Goal: Transaction & Acquisition: Purchase product/service

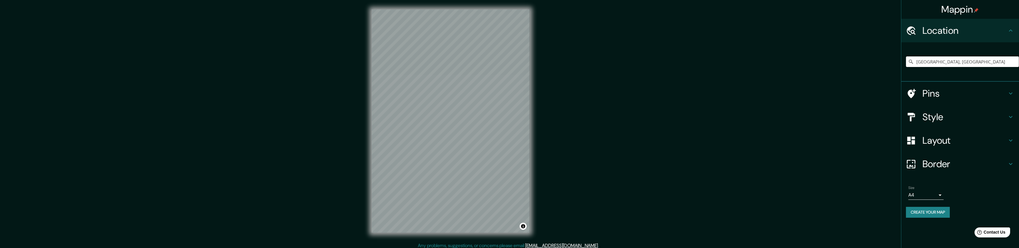
click at [930, 64] on input "[GEOGRAPHIC_DATA], [GEOGRAPHIC_DATA]" at bounding box center [962, 62] width 113 height 11
click at [970, 62] on input "[GEOGRAPHIC_DATA], [GEOGRAPHIC_DATA]" at bounding box center [962, 62] width 113 height 11
click at [943, 64] on input "[GEOGRAPHIC_DATA], [GEOGRAPHIC_DATA]" at bounding box center [962, 62] width 113 height 11
click at [942, 64] on input "[GEOGRAPHIC_DATA], [GEOGRAPHIC_DATA]" at bounding box center [962, 62] width 113 height 11
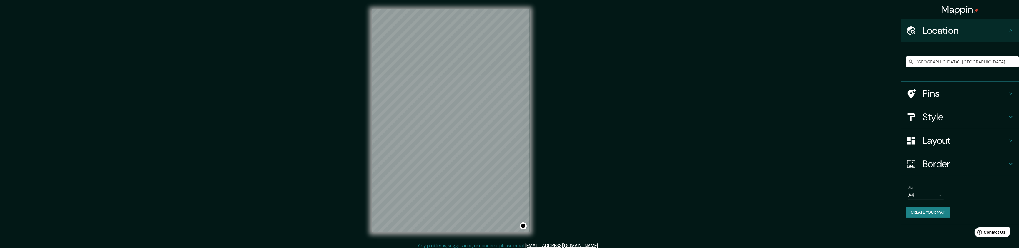
drag, startPoint x: 981, startPoint y: 64, endPoint x: 923, endPoint y: 63, distance: 57.7
click at [923, 63] on input "[GEOGRAPHIC_DATA], [GEOGRAPHIC_DATA]" at bounding box center [962, 62] width 113 height 11
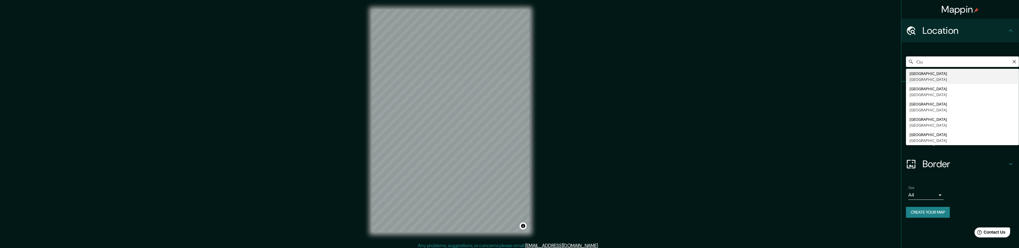
type input "[GEOGRAPHIC_DATA], [GEOGRAPHIC_DATA]"
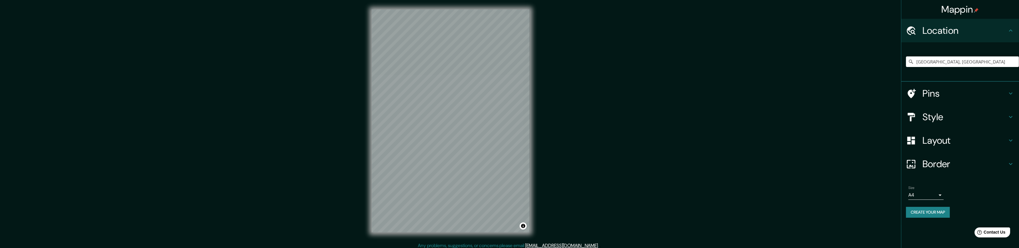
click at [981, 88] on h4 "Pins" at bounding box center [965, 94] width 85 height 12
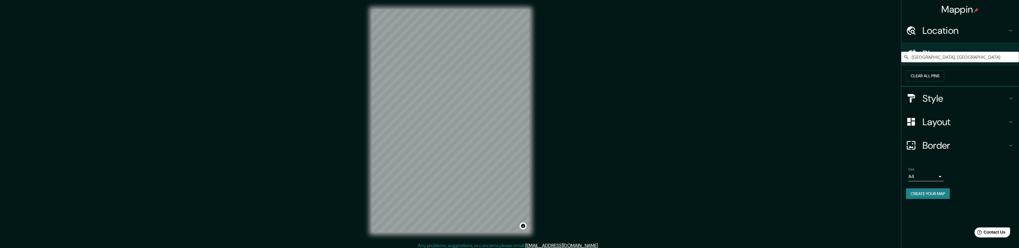
click at [913, 78] on div "Clear all pins" at bounding box center [962, 76] width 113 height 11
click at [963, 104] on h4 "Style" at bounding box center [965, 99] width 85 height 12
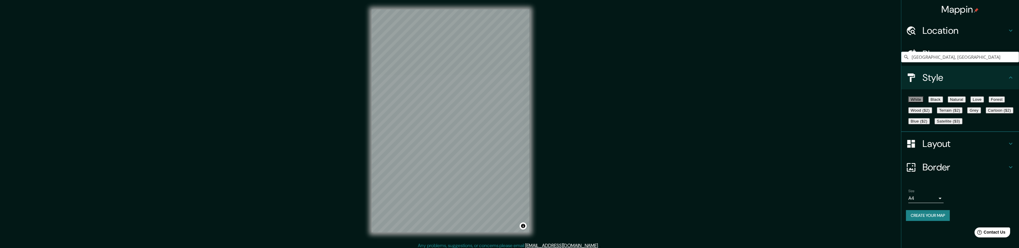
click at [943, 102] on button "Black" at bounding box center [936, 100] width 15 height 6
click at [989, 103] on button "Forest" at bounding box center [997, 100] width 16 height 6
click at [968, 114] on button "Grey" at bounding box center [975, 110] width 14 height 6
click at [989, 103] on button "Forest" at bounding box center [997, 100] width 16 height 6
click at [948, 150] on h4 "Layout" at bounding box center [965, 144] width 85 height 12
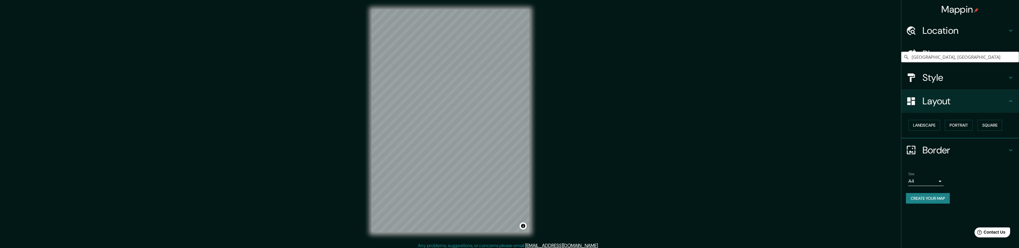
click at [927, 178] on body "Mappin Location Ciudad de México, México Pins Style Layout Landscape Portrait S…" at bounding box center [509, 124] width 1019 height 248
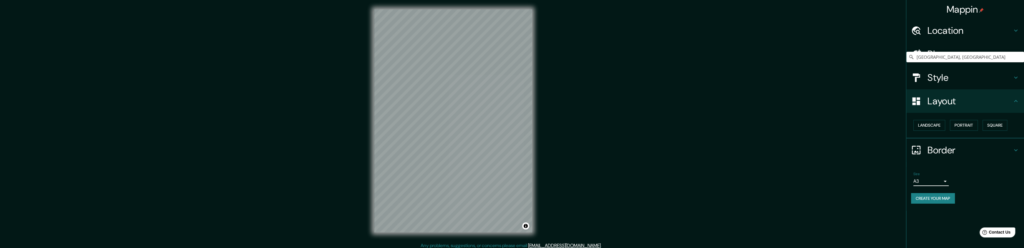
click at [929, 179] on body "Mappin Location Ciudad de México, México Pins Style Layout Landscape Portrait S…" at bounding box center [512, 124] width 1024 height 248
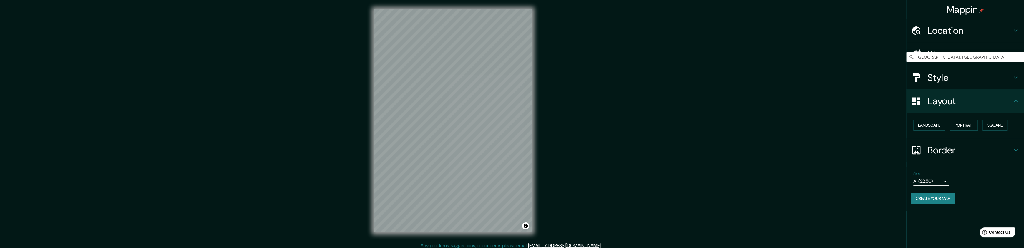
click at [928, 182] on body "Mappin Location Ciudad de México, México Pins Style Layout Landscape Portrait S…" at bounding box center [512, 124] width 1024 height 248
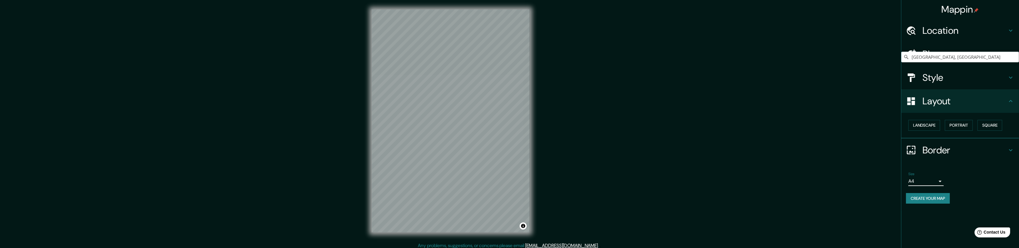
click at [929, 200] on button "Create your map" at bounding box center [928, 198] width 44 height 11
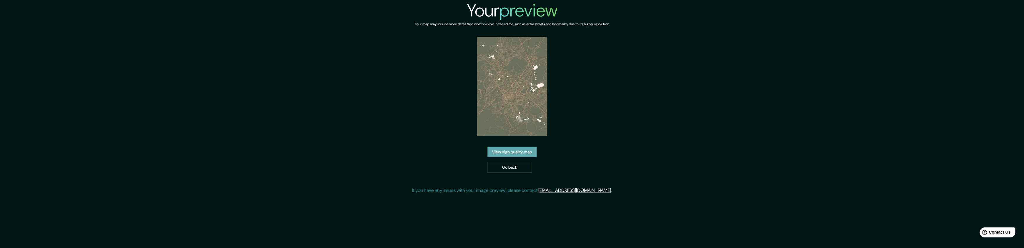
click at [526, 153] on link "View high quality map" at bounding box center [511, 152] width 49 height 11
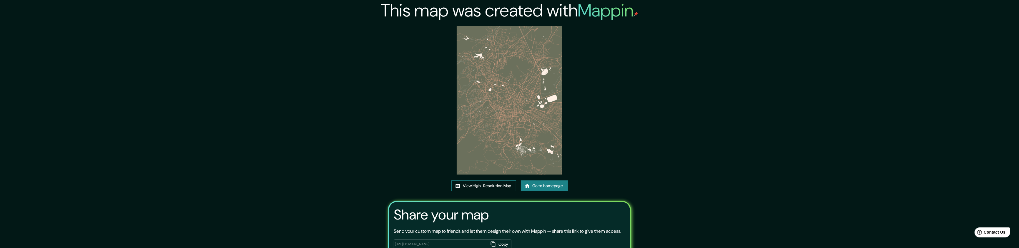
click at [485, 186] on link "View High-Resolution Map" at bounding box center [484, 186] width 65 height 11
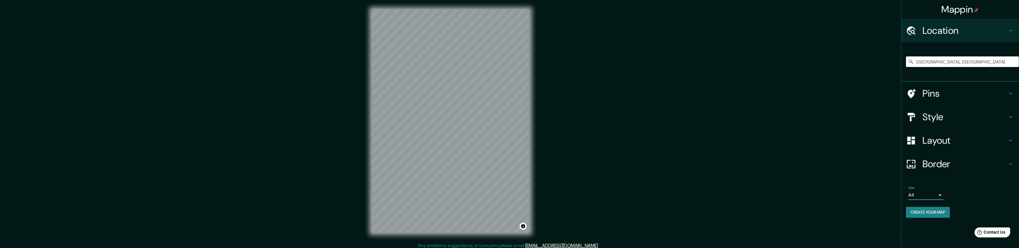
drag, startPoint x: 972, startPoint y: 65, endPoint x: 920, endPoint y: 62, distance: 51.6
click at [920, 62] on input "[GEOGRAPHIC_DATA], [GEOGRAPHIC_DATA]" at bounding box center [962, 62] width 113 height 11
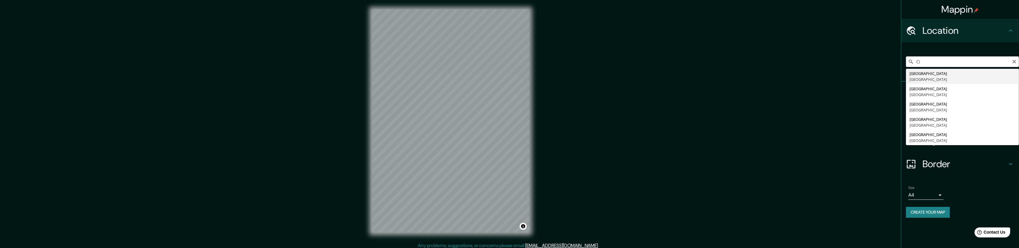
type input "[GEOGRAPHIC_DATA], [GEOGRAPHIC_DATA]"
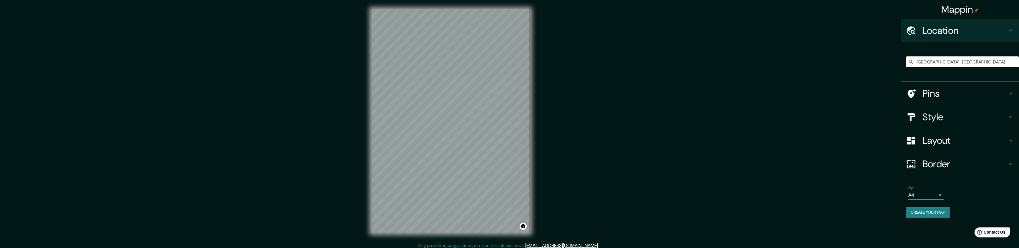
click at [958, 34] on h4 "Location" at bounding box center [965, 31] width 85 height 12
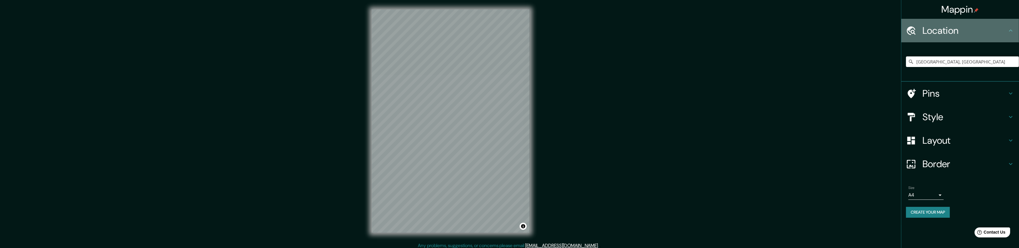
click at [988, 38] on div "Location" at bounding box center [961, 31] width 118 height 24
click at [1014, 36] on div "Location" at bounding box center [961, 31] width 118 height 24
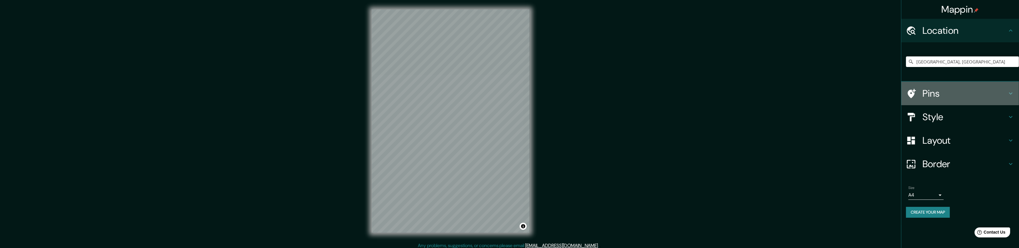
click at [1003, 93] on h4 "Pins" at bounding box center [965, 94] width 85 height 12
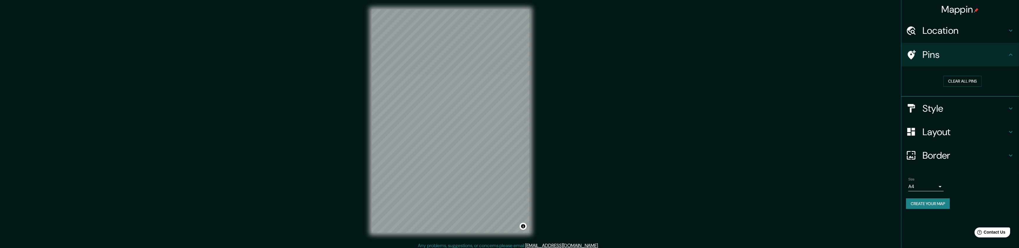
click at [997, 64] on div "Pins" at bounding box center [961, 55] width 118 height 24
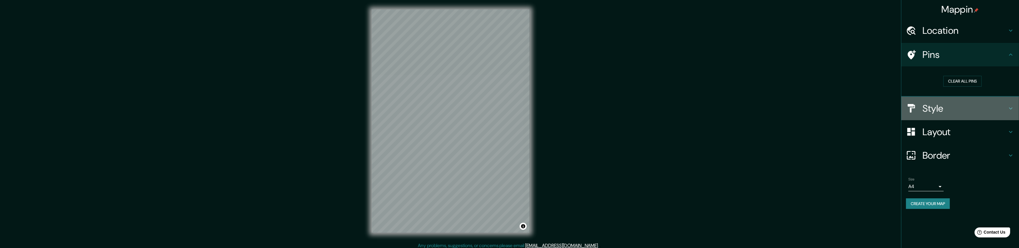
click at [1001, 103] on h4 "Style" at bounding box center [965, 109] width 85 height 12
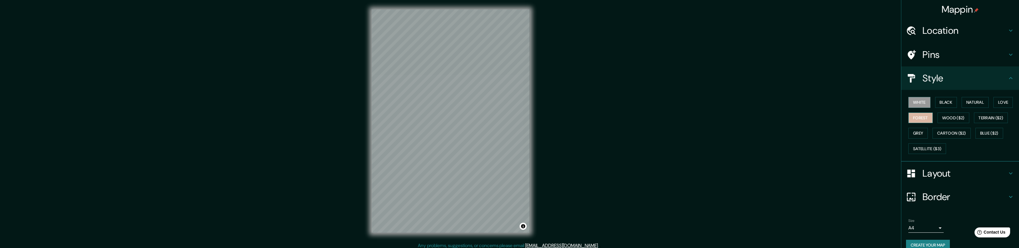
click at [913, 118] on button "Forest" at bounding box center [921, 118] width 24 height 11
click at [917, 101] on button "White" at bounding box center [920, 102] width 22 height 11
click at [937, 101] on button "Black" at bounding box center [946, 102] width 22 height 11
click at [966, 101] on button "Natural" at bounding box center [975, 102] width 27 height 11
click at [995, 104] on button "Love" at bounding box center [1003, 102] width 19 height 11
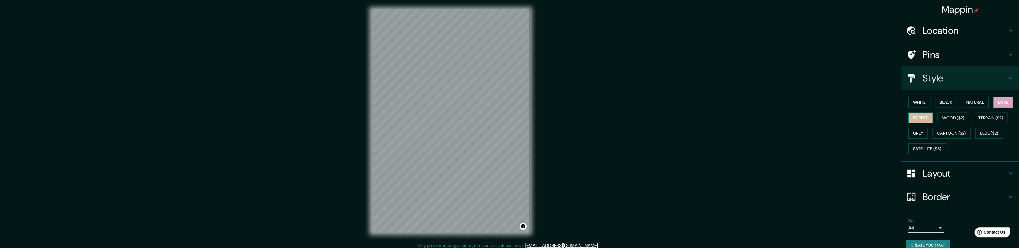
click at [917, 118] on button "Forest" at bounding box center [921, 118] width 24 height 11
click at [915, 132] on button "Grey" at bounding box center [918, 133] width 19 height 11
click at [914, 119] on button "Forest" at bounding box center [921, 118] width 24 height 11
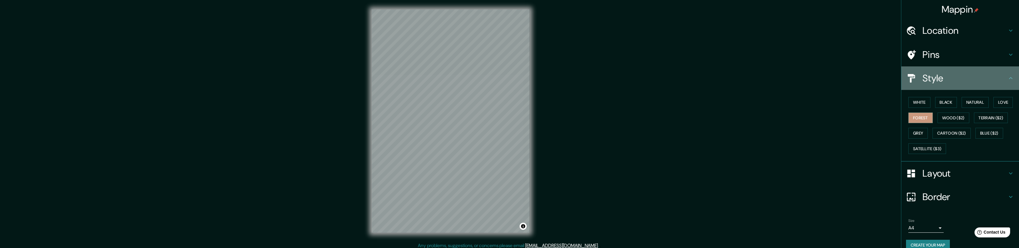
click at [965, 78] on h4 "Style" at bounding box center [965, 78] width 85 height 12
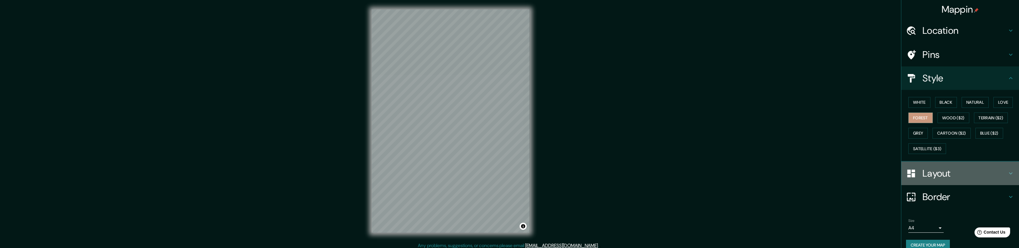
click at [1000, 165] on div "Layout" at bounding box center [961, 174] width 118 height 24
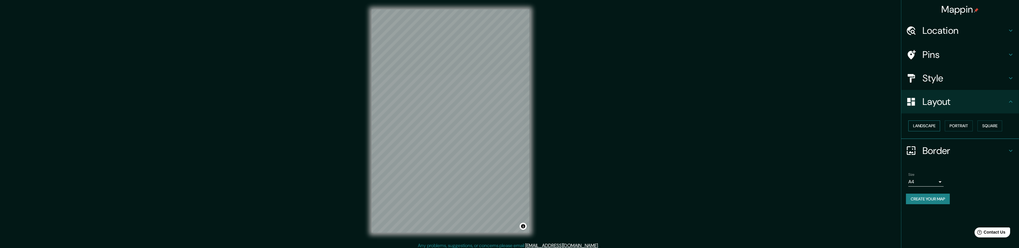
click at [927, 123] on button "Landscape" at bounding box center [925, 126] width 32 height 11
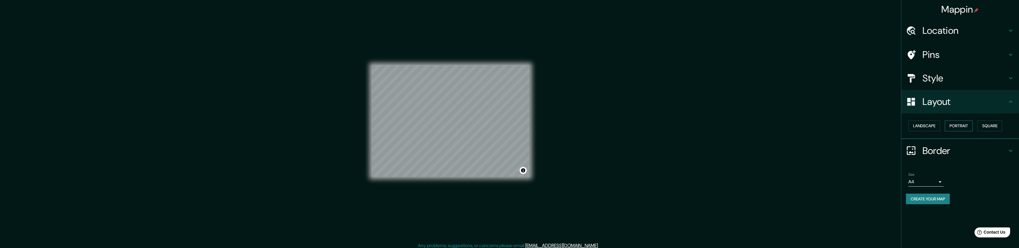
click at [955, 126] on button "Portrait" at bounding box center [959, 126] width 28 height 11
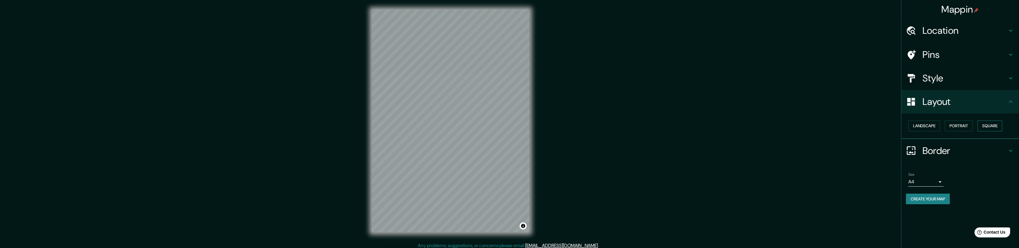
click at [993, 125] on button "Square" at bounding box center [990, 126] width 25 height 11
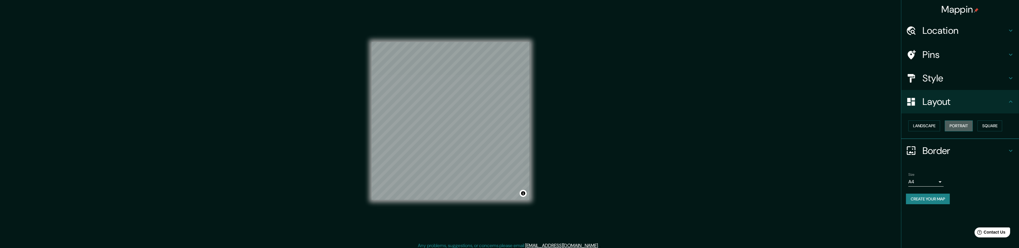
click at [970, 124] on button "Portrait" at bounding box center [959, 126] width 28 height 11
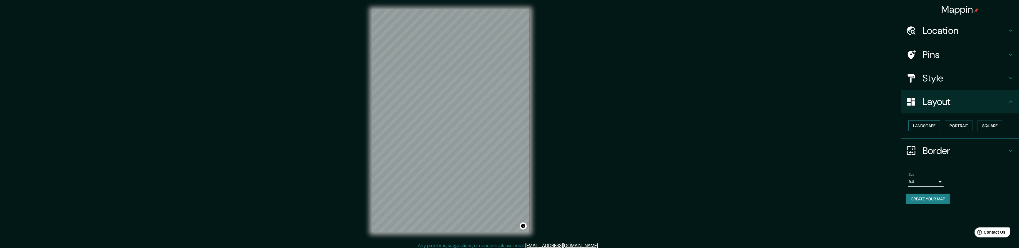
click at [932, 125] on button "Landscape" at bounding box center [925, 126] width 32 height 11
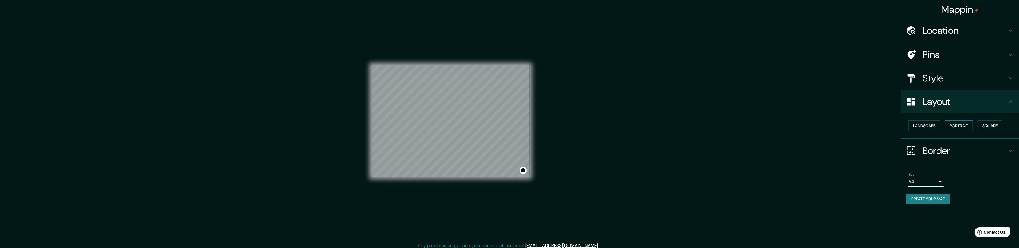
click at [973, 124] on button "Portrait" at bounding box center [959, 126] width 28 height 11
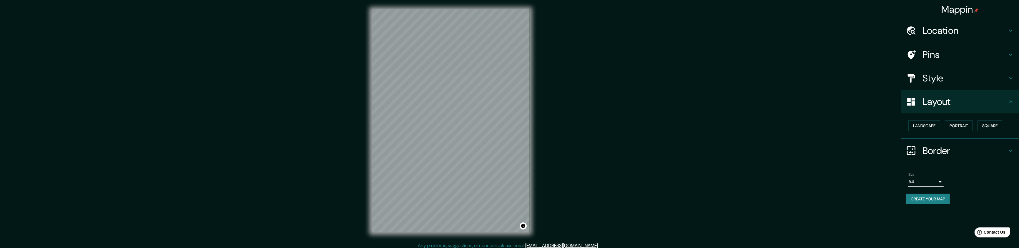
click at [949, 152] on h4 "Border" at bounding box center [965, 151] width 85 height 12
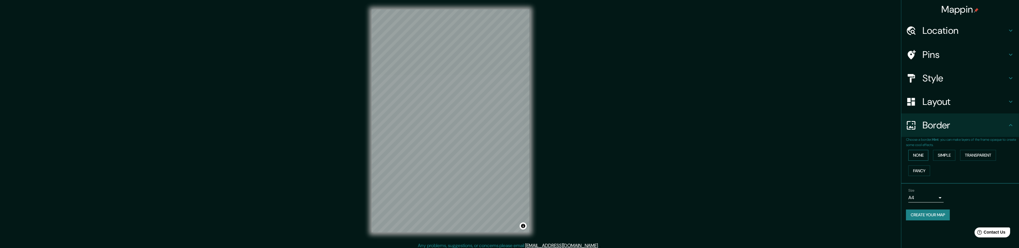
click at [920, 154] on button "None" at bounding box center [919, 155] width 20 height 11
click at [948, 155] on button "Simple" at bounding box center [944, 155] width 22 height 11
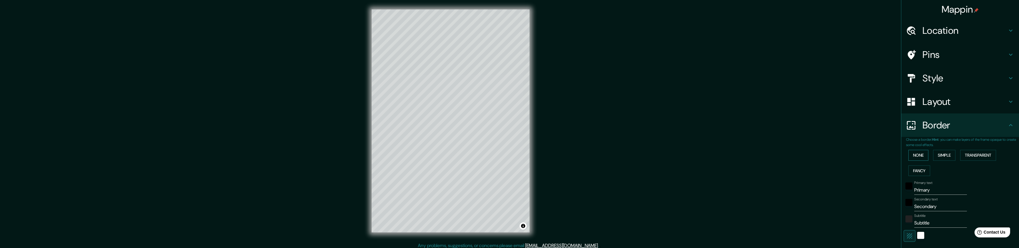
click at [915, 155] on button "None" at bounding box center [919, 155] width 20 height 11
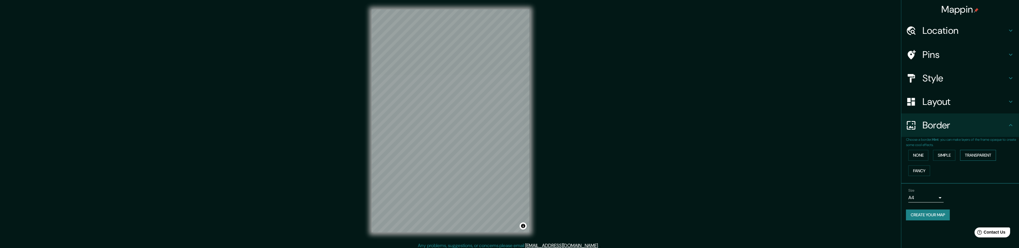
click at [969, 157] on button "Transparent" at bounding box center [978, 155] width 36 height 11
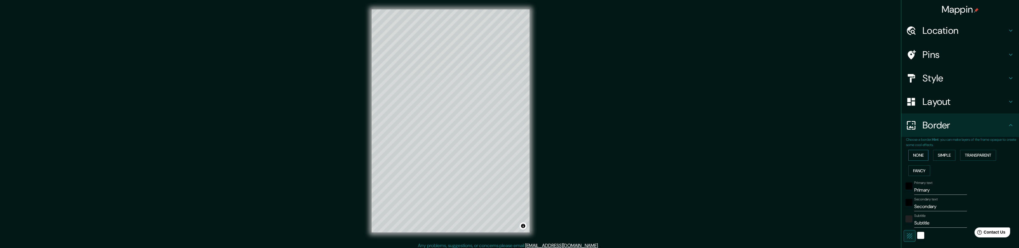
click at [920, 154] on button "None" at bounding box center [919, 155] width 20 height 11
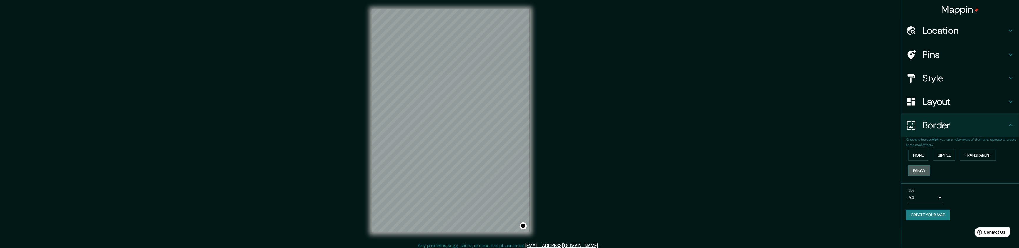
click at [919, 170] on button "Fancy" at bounding box center [920, 171] width 22 height 11
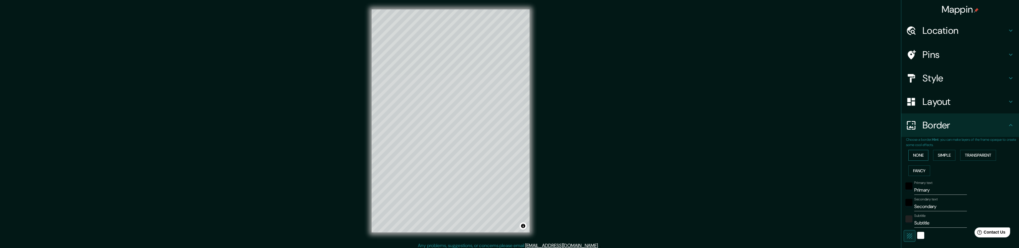
click at [915, 154] on button "None" at bounding box center [919, 155] width 20 height 11
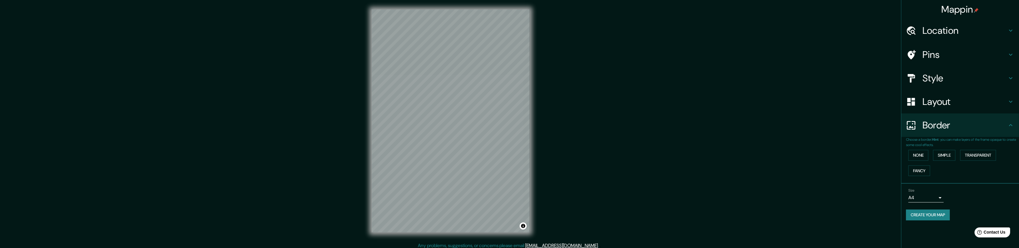
click at [924, 164] on div "None Simple Transparent Fancy" at bounding box center [962, 163] width 113 height 31
click at [923, 169] on button "Fancy" at bounding box center [920, 171] width 22 height 11
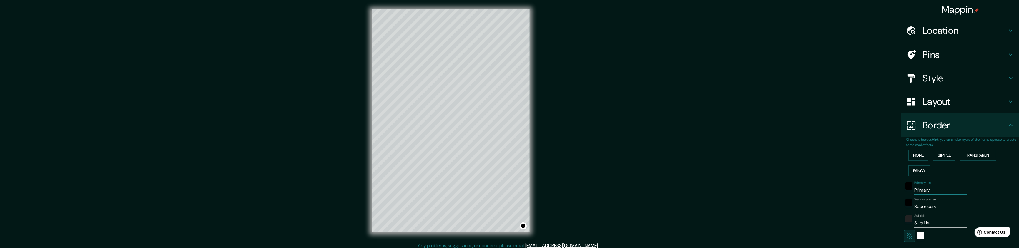
click at [927, 189] on input "Primary" at bounding box center [941, 190] width 53 height 9
type input "Primar"
type input "215"
type input "43"
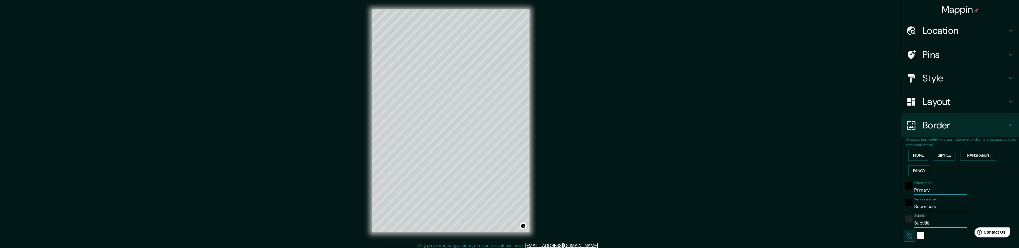
type input "21"
type input "Primark"
type input "215"
type input "43"
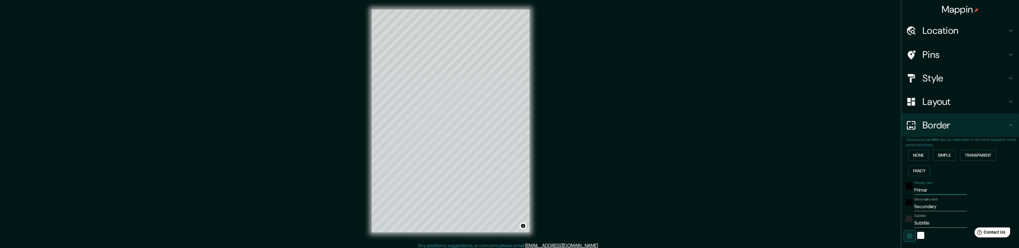
type input "21"
type input "Primark"
click at [917, 154] on button "None" at bounding box center [919, 155] width 20 height 11
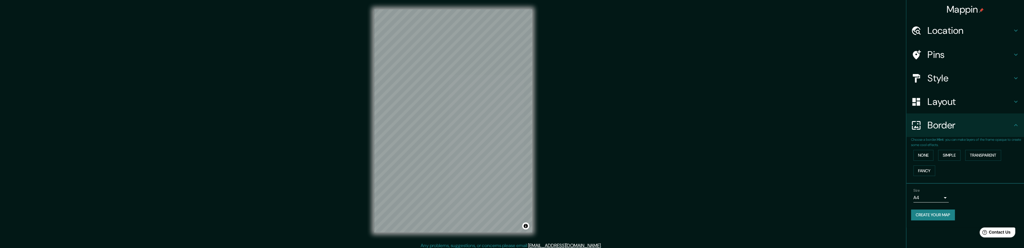
click at [928, 195] on body "Mappin Location Ciudad de México, México Pins Style Layout Border Choose a bord…" at bounding box center [512, 124] width 1024 height 248
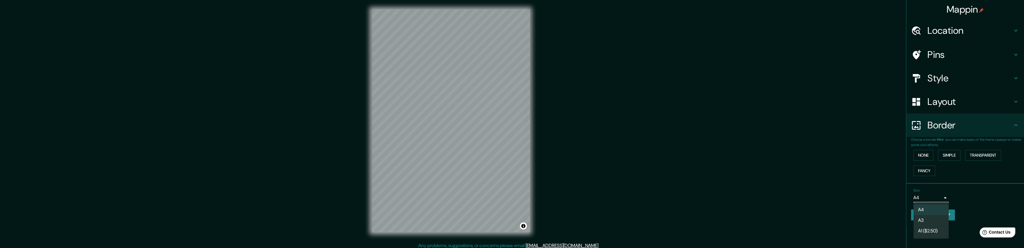
click at [841, 153] on div at bounding box center [512, 124] width 1024 height 248
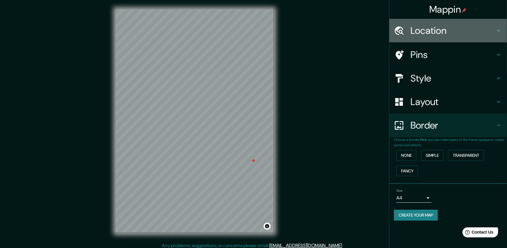
click at [435, 36] on div "Location" at bounding box center [448, 31] width 118 height 24
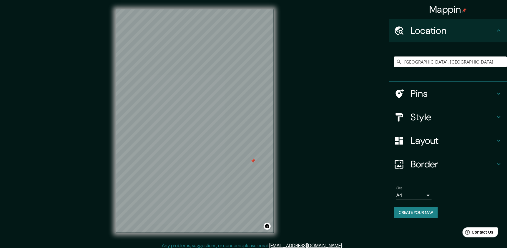
click at [429, 89] on h4 "Pins" at bounding box center [453, 94] width 85 height 12
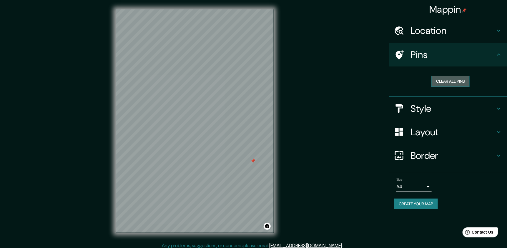
click at [453, 78] on button "Clear all pins" at bounding box center [451, 81] width 38 height 11
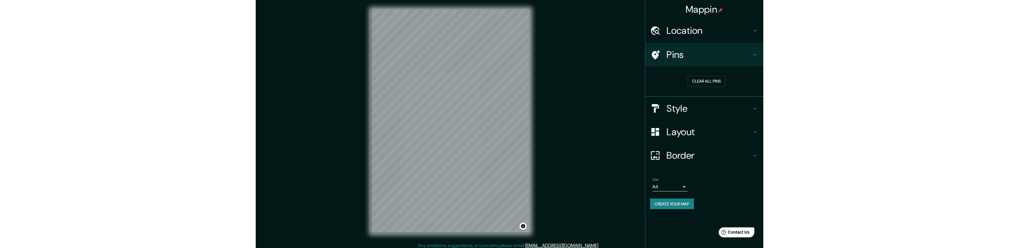
scroll to position [3, 0]
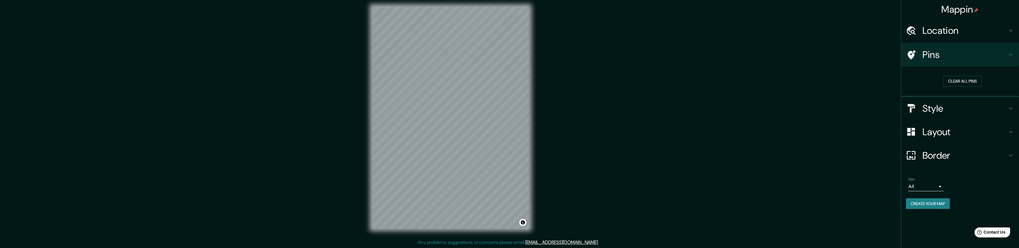
click at [955, 35] on h4 "Location" at bounding box center [965, 31] width 85 height 12
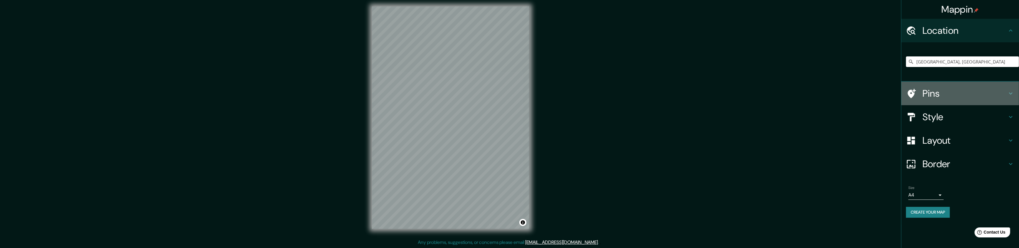
click at [979, 95] on h4 "Pins" at bounding box center [965, 94] width 85 height 12
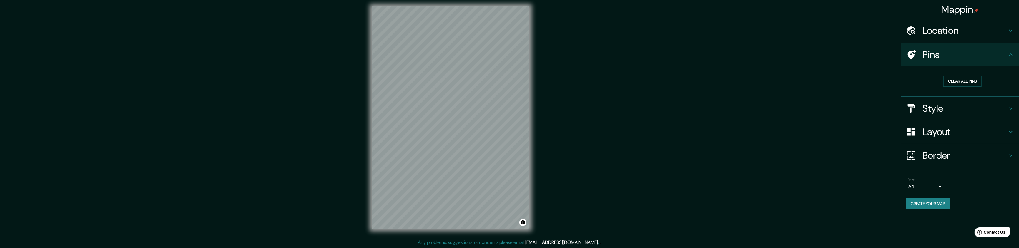
click at [980, 109] on h4 "Style" at bounding box center [965, 109] width 85 height 12
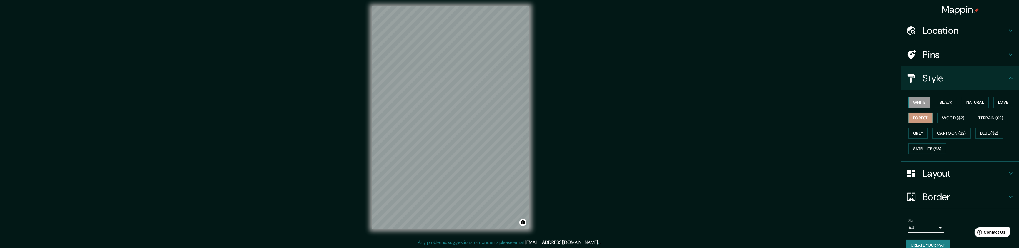
click at [913, 104] on button "White" at bounding box center [920, 102] width 22 height 11
click at [945, 101] on button "Black" at bounding box center [946, 102] width 22 height 11
click at [977, 107] on button "Natural" at bounding box center [975, 102] width 27 height 11
click at [1000, 103] on button "Love" at bounding box center [1003, 102] width 19 height 11
click at [922, 119] on button "Forest" at bounding box center [921, 118] width 24 height 11
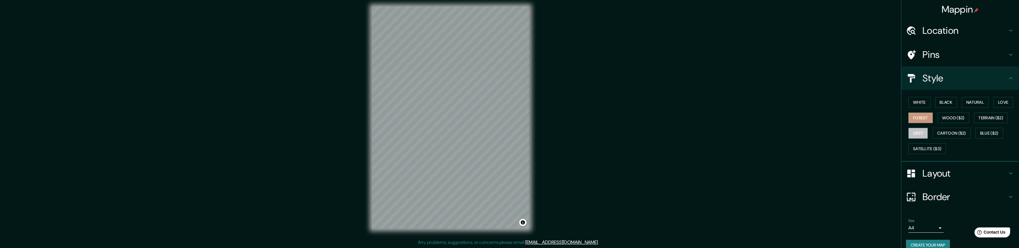
click at [913, 132] on button "Grey" at bounding box center [918, 133] width 19 height 11
click at [917, 120] on button "Forest" at bounding box center [921, 118] width 24 height 11
click at [958, 170] on h4 "Layout" at bounding box center [965, 174] width 85 height 12
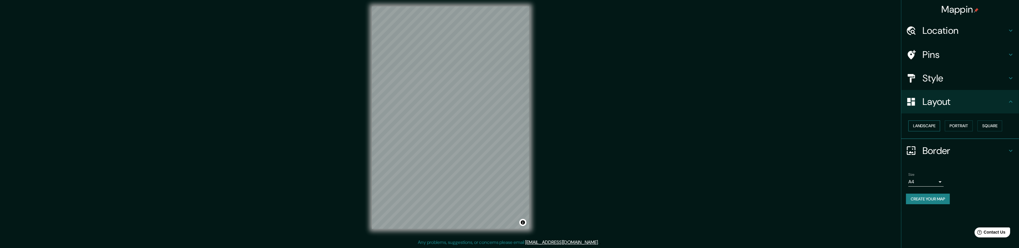
click at [937, 127] on button "Landscape" at bounding box center [925, 126] width 32 height 11
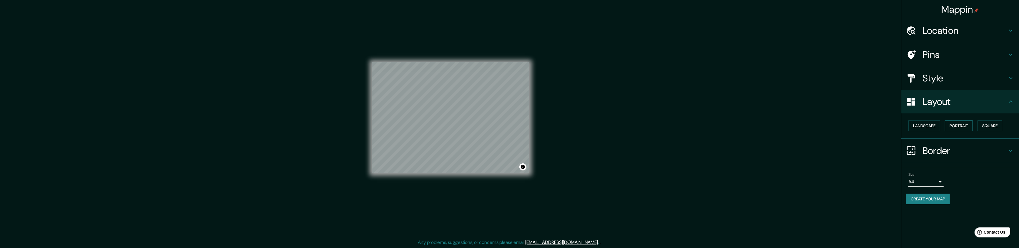
click at [958, 127] on button "Portrait" at bounding box center [959, 126] width 28 height 11
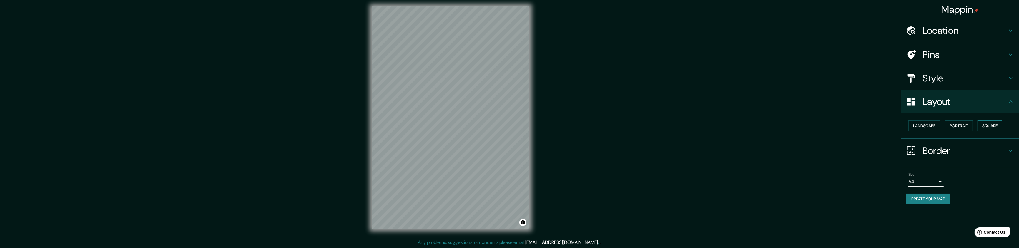
click at [1002, 124] on button "Square" at bounding box center [990, 126] width 25 height 11
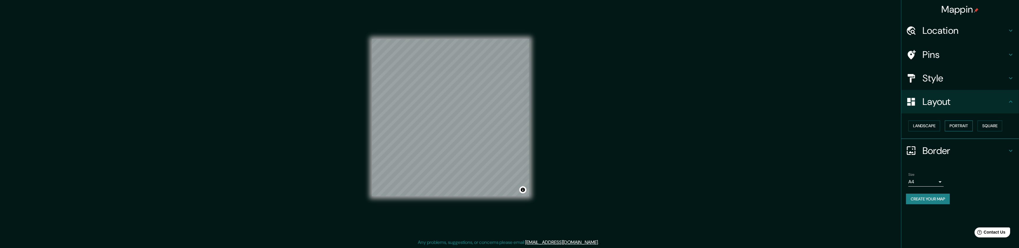
click at [958, 127] on button "Portrait" at bounding box center [959, 126] width 28 height 11
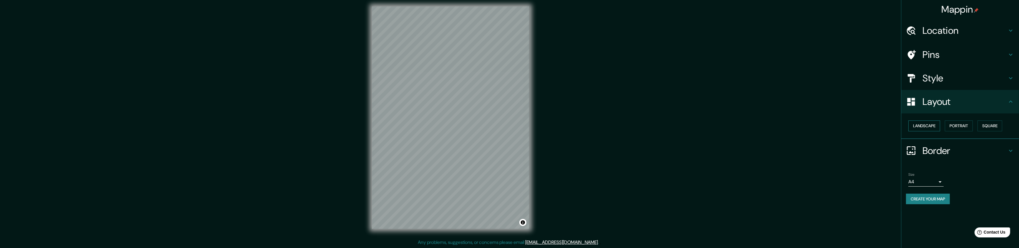
click at [932, 127] on button "Landscape" at bounding box center [925, 126] width 32 height 11
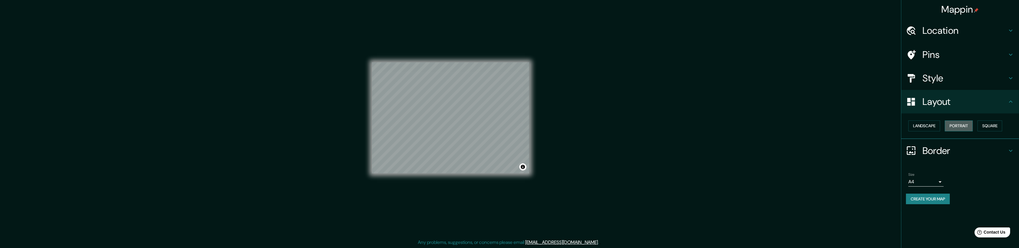
click at [970, 125] on button "Portrait" at bounding box center [959, 126] width 28 height 11
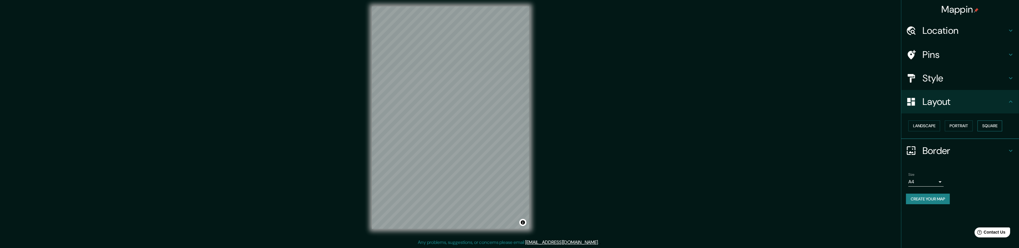
click at [992, 126] on button "Square" at bounding box center [990, 126] width 25 height 11
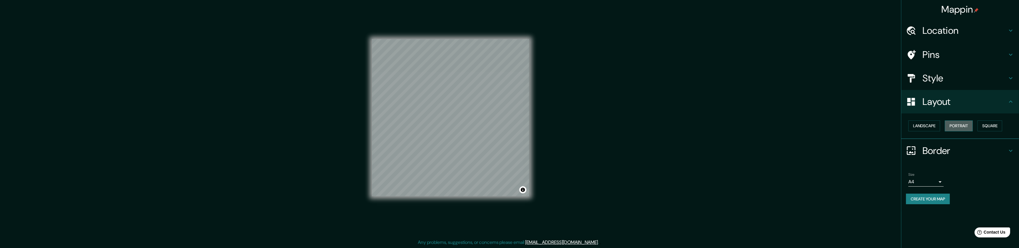
click at [958, 127] on button "Portrait" at bounding box center [959, 126] width 28 height 11
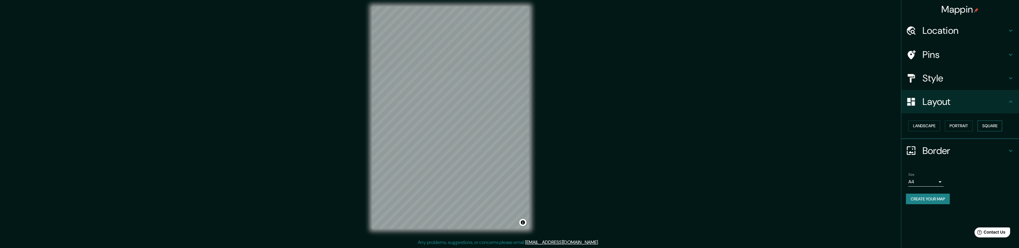
click at [980, 126] on button "Square" at bounding box center [990, 126] width 25 height 11
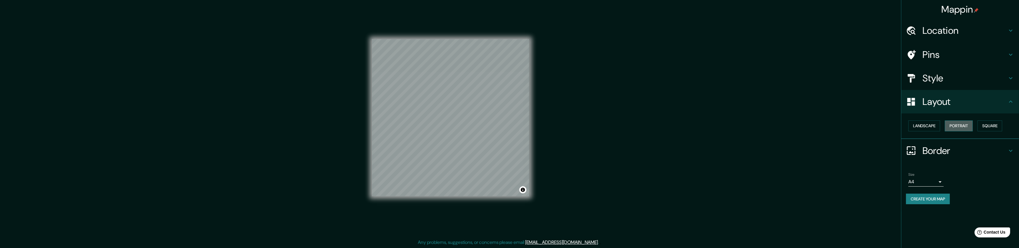
click at [957, 124] on button "Portrait" at bounding box center [959, 126] width 28 height 11
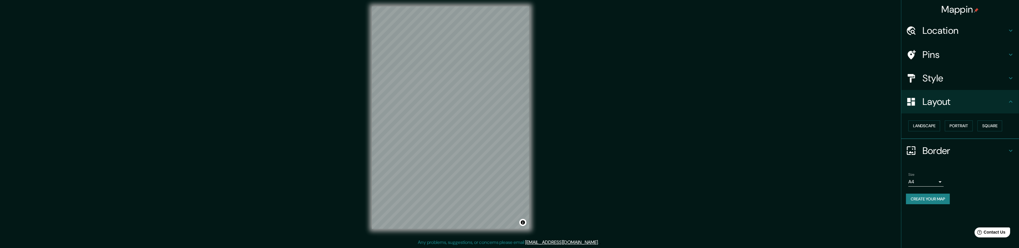
click at [944, 150] on h4 "Border" at bounding box center [965, 151] width 85 height 12
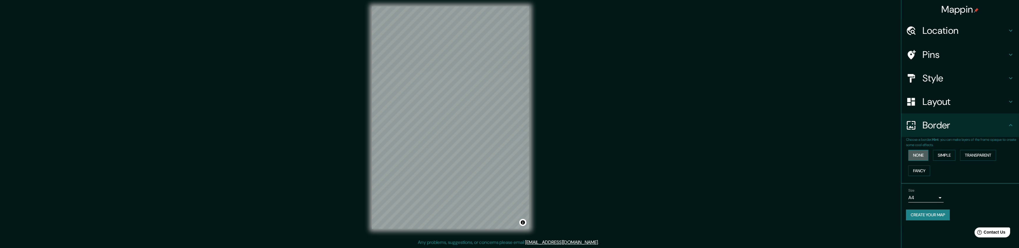
click at [917, 155] on button "None" at bounding box center [919, 155] width 20 height 11
click at [921, 169] on button "Fancy" at bounding box center [920, 171] width 22 height 11
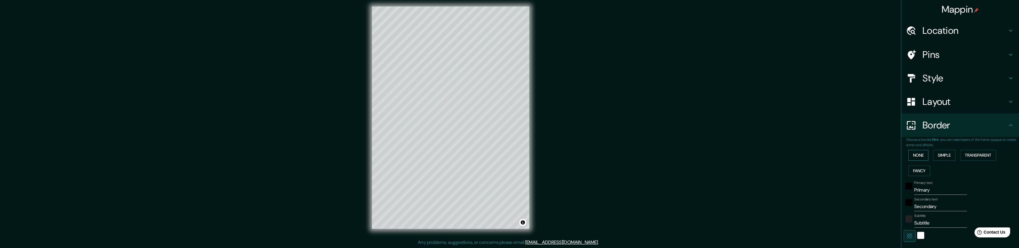
click at [920, 157] on button "None" at bounding box center [919, 155] width 20 height 11
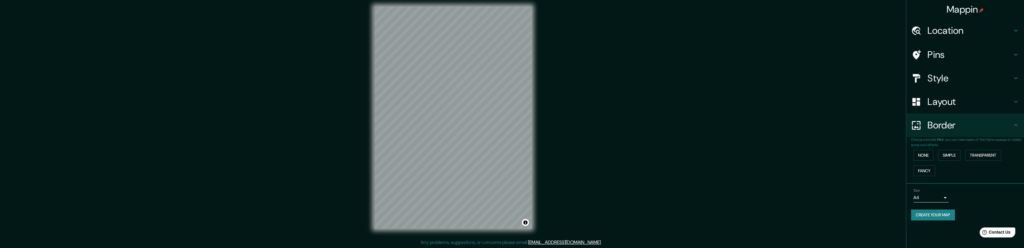
click at [930, 201] on body "Mappin Location Ciudad de México, México Pins Style Layout Border Choose a bord…" at bounding box center [512, 121] width 1024 height 248
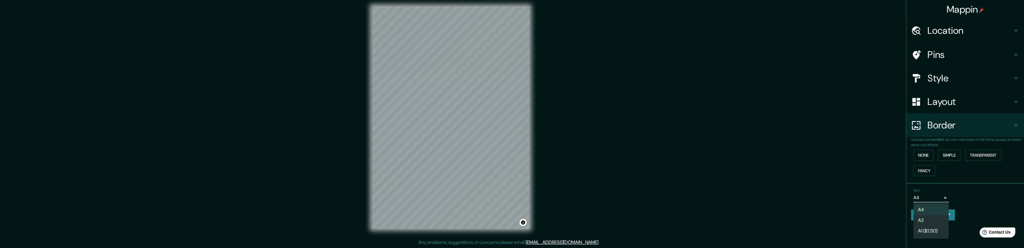
click at [920, 223] on li "A3" at bounding box center [930, 220] width 35 height 11
click at [916, 195] on body "Mappin Location Ciudad de México, México Pins Style Layout Border Choose a bord…" at bounding box center [509, 121] width 1019 height 248
click at [924, 208] on li "A4" at bounding box center [930, 210] width 35 height 11
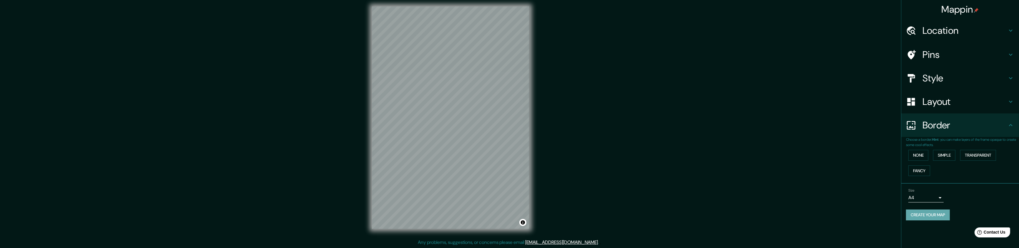
click at [930, 216] on button "Create your map" at bounding box center [928, 215] width 44 height 11
click at [939, 215] on button "Create your map" at bounding box center [928, 215] width 44 height 11
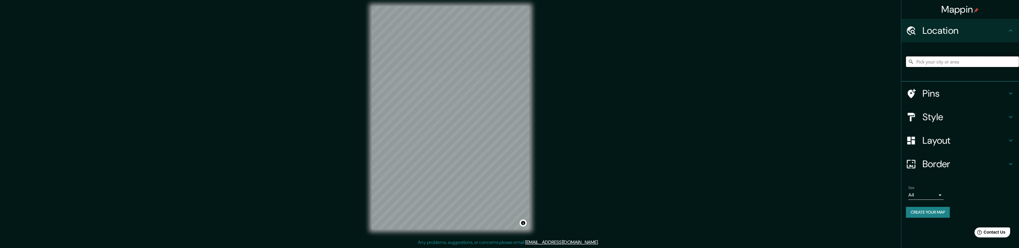
click at [945, 65] on input "Pick your city or area" at bounding box center [962, 62] width 113 height 11
click at [923, 216] on button "Create your map" at bounding box center [928, 212] width 44 height 11
click at [940, 62] on input "Pick your city or area" at bounding box center [962, 62] width 113 height 11
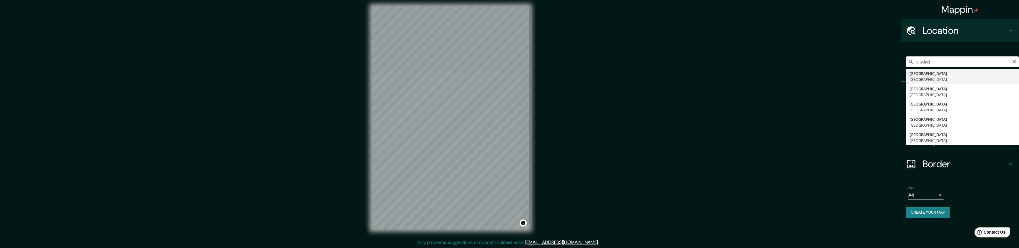
type input "Ciudad de México, México"
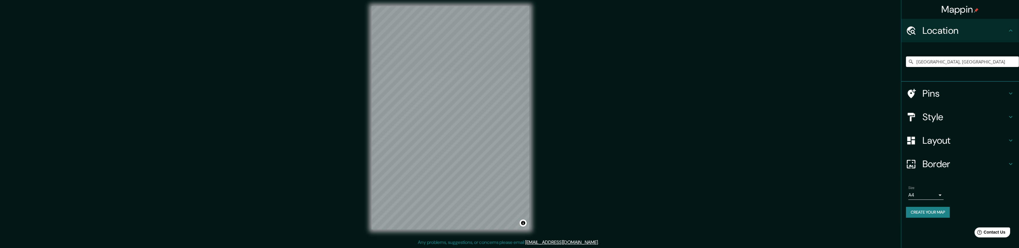
click at [926, 93] on h4 "Pins" at bounding box center [965, 94] width 85 height 12
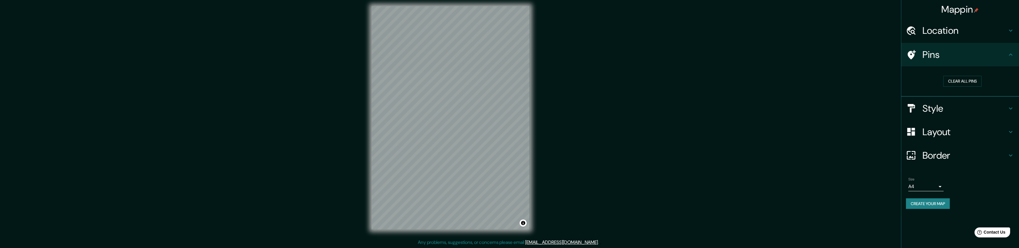
click at [954, 110] on h4 "Style" at bounding box center [965, 109] width 85 height 12
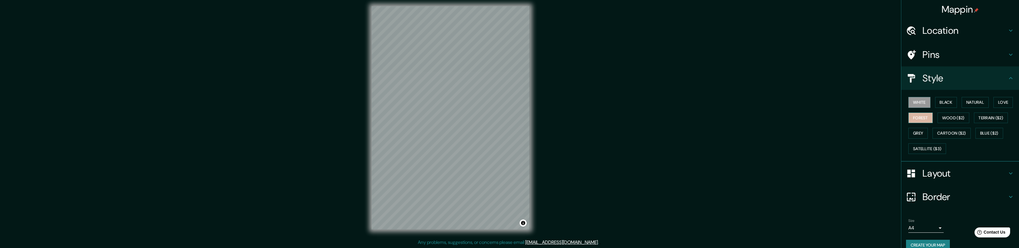
click at [917, 119] on button "Forest" at bounding box center [921, 118] width 24 height 11
click at [941, 175] on h4 "Layout" at bounding box center [965, 174] width 85 height 12
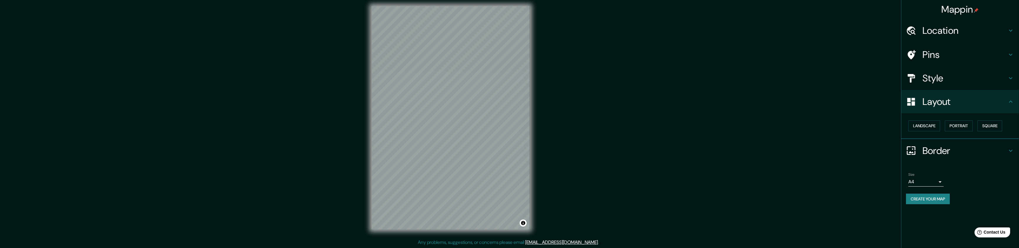
click at [932, 152] on h4 "Border" at bounding box center [965, 151] width 85 height 12
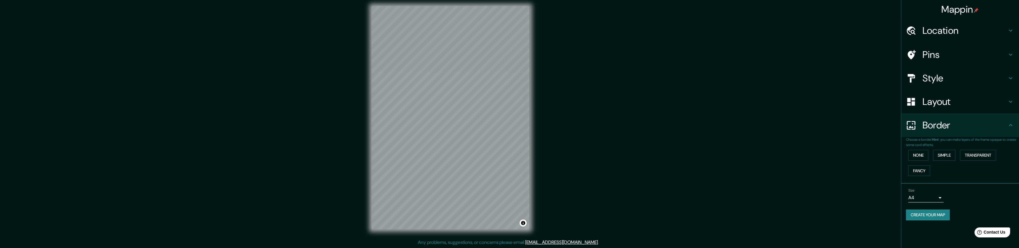
click at [924, 198] on body "Mappin Location Ciudad de México, México Pins Style Layout Border Choose a bord…" at bounding box center [509, 121] width 1019 height 248
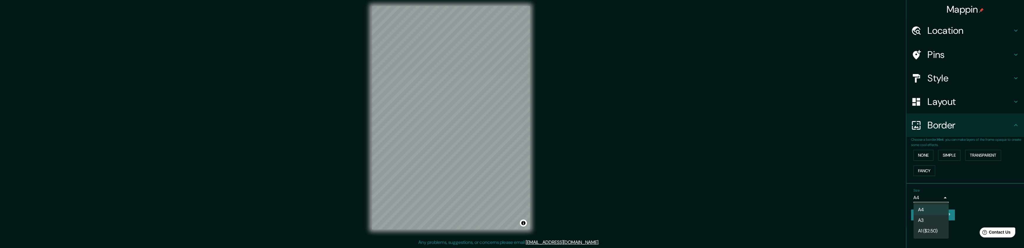
click at [923, 212] on li "A4" at bounding box center [930, 210] width 35 height 11
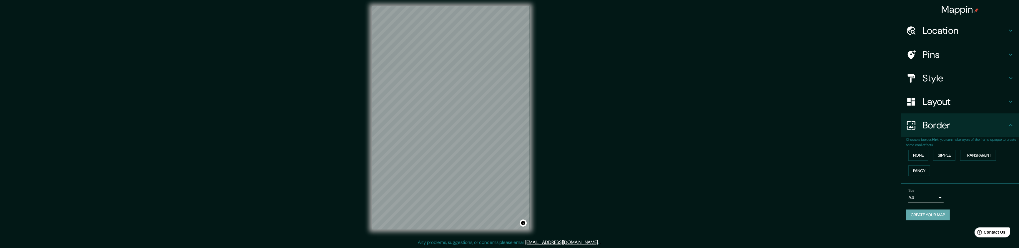
click at [927, 214] on button "Create your map" at bounding box center [928, 215] width 44 height 11
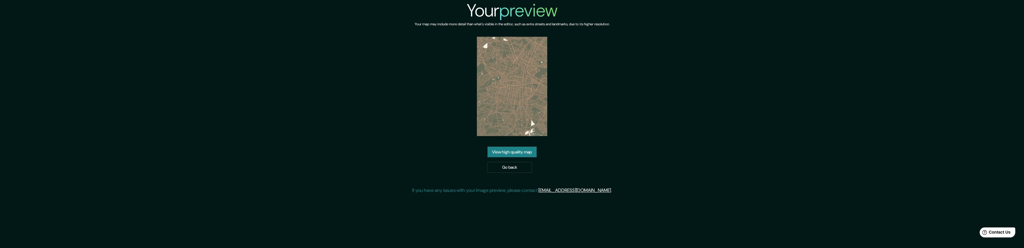
click at [516, 153] on link "View high quality map" at bounding box center [511, 152] width 49 height 11
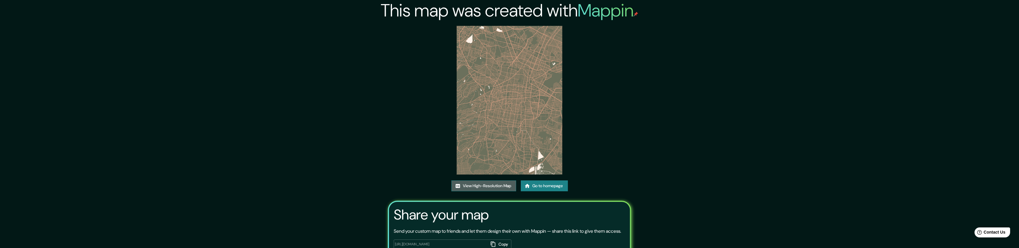
click at [491, 185] on link "View High-Resolution Map" at bounding box center [484, 186] width 65 height 11
